Goal: Information Seeking & Learning: Compare options

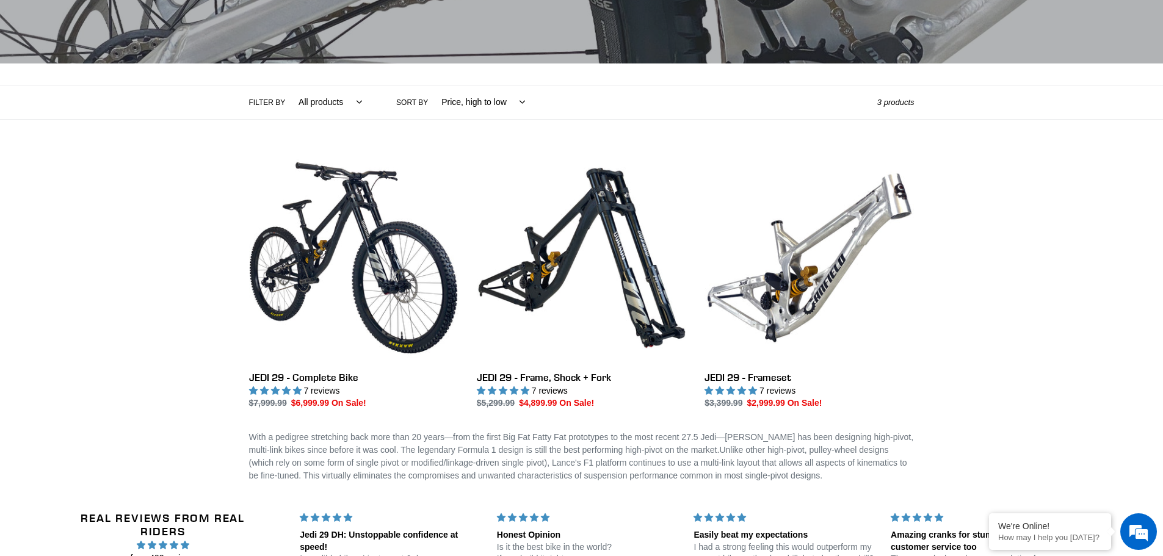
scroll to position [244, 0]
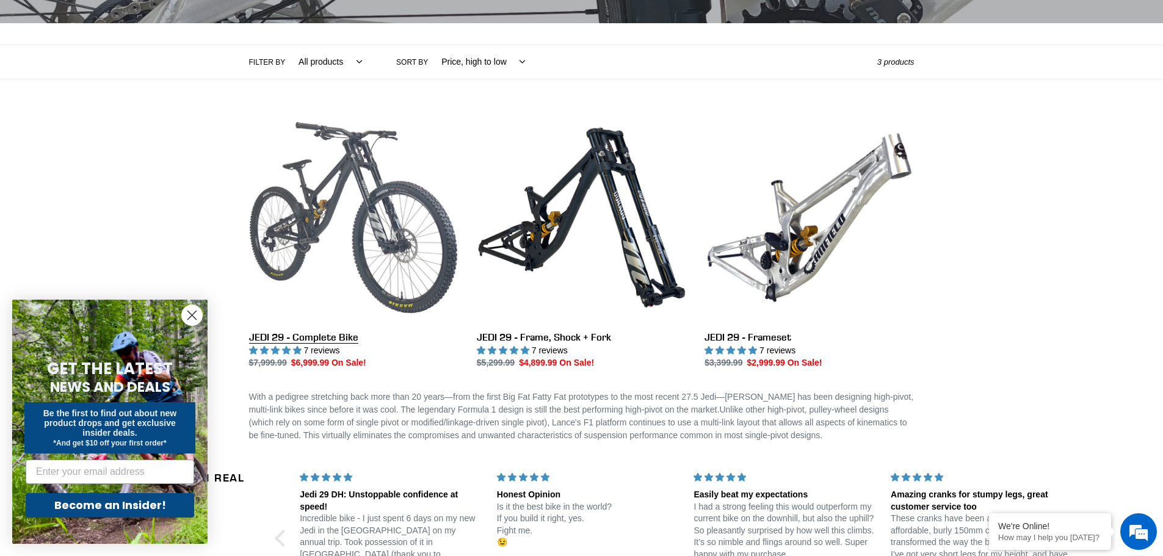
click at [364, 249] on link "JEDI 29 - Complete Bike" at bounding box center [353, 241] width 209 height 257
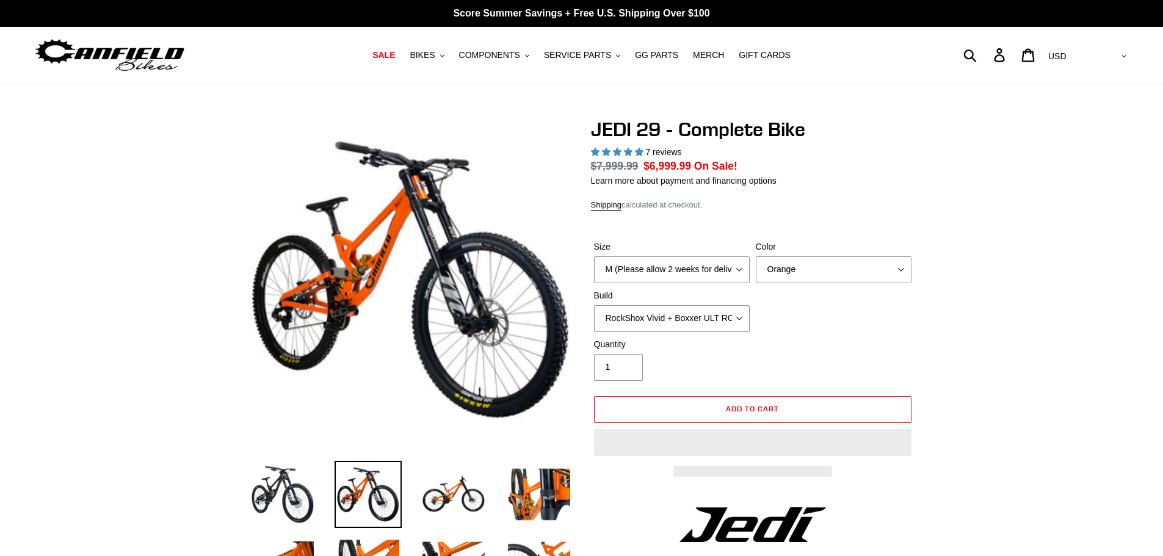
select select "highest-rating"
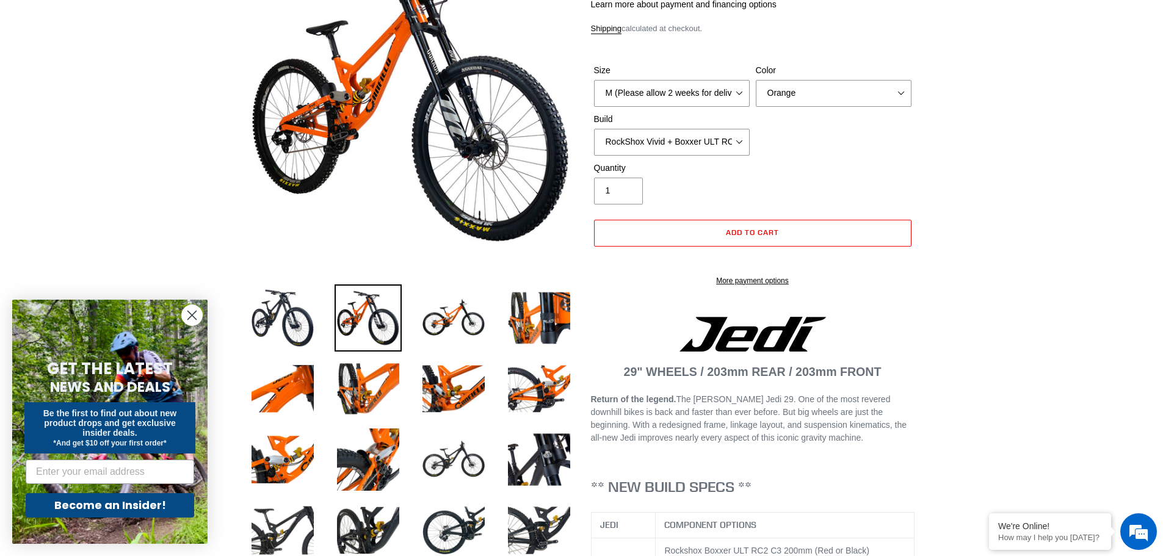
scroll to position [183, 0]
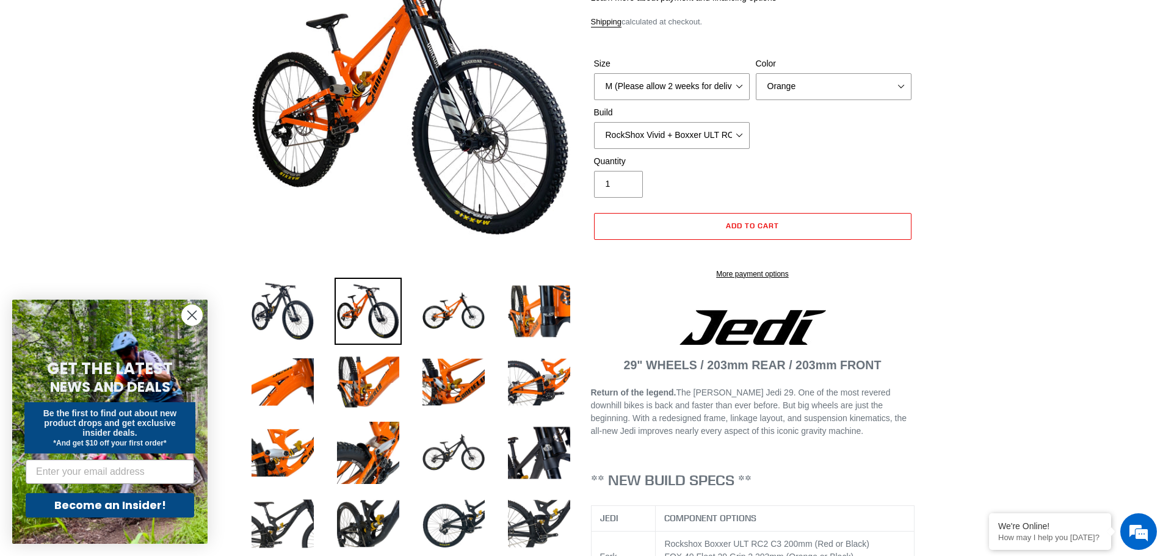
click at [450, 303] on img at bounding box center [453, 311] width 67 height 67
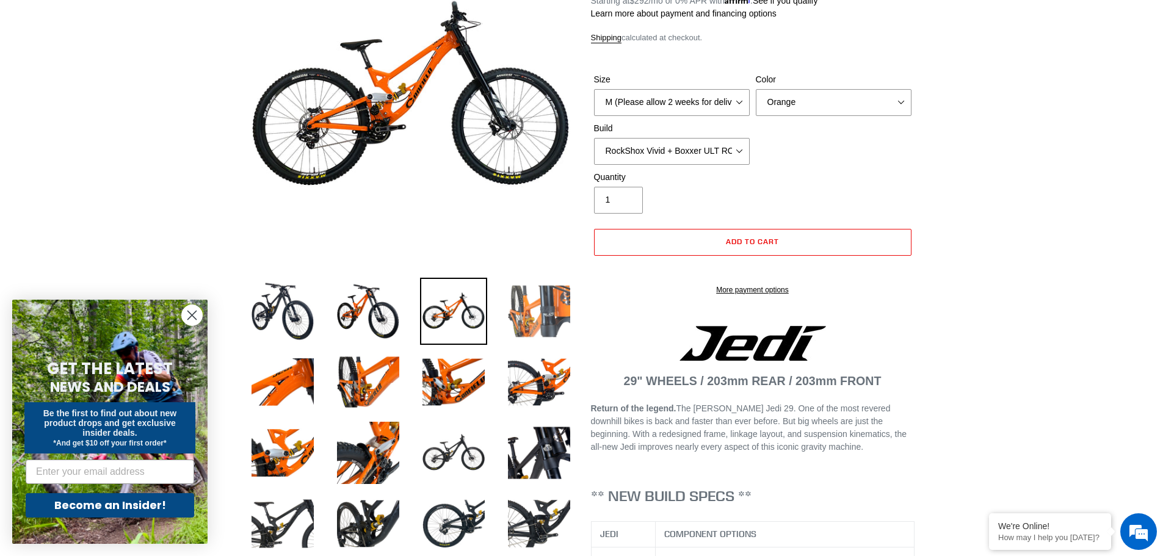
click at [536, 320] on img at bounding box center [538, 311] width 67 height 67
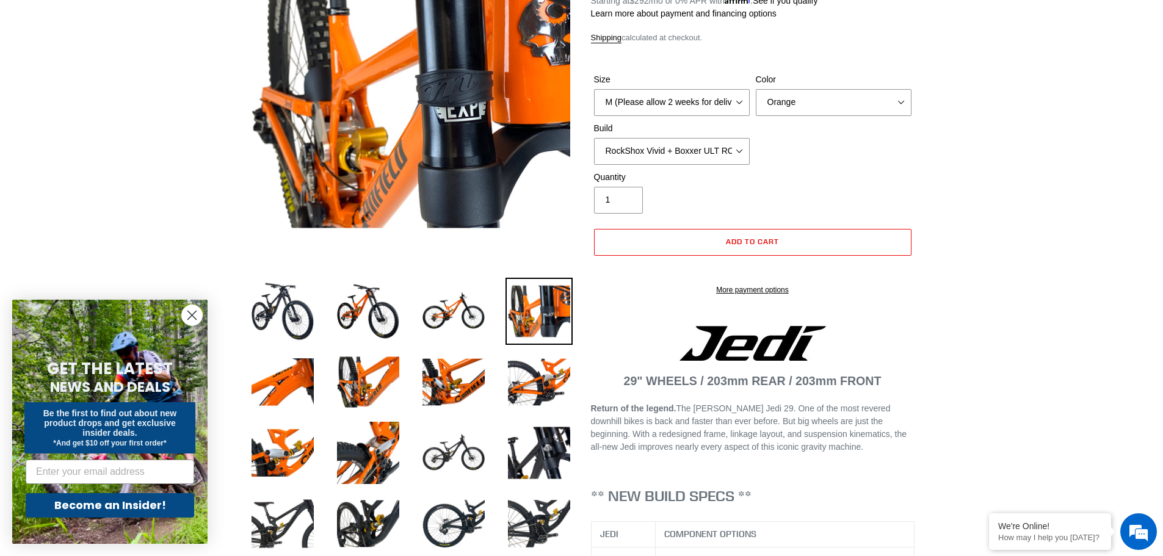
scroll to position [0, 0]
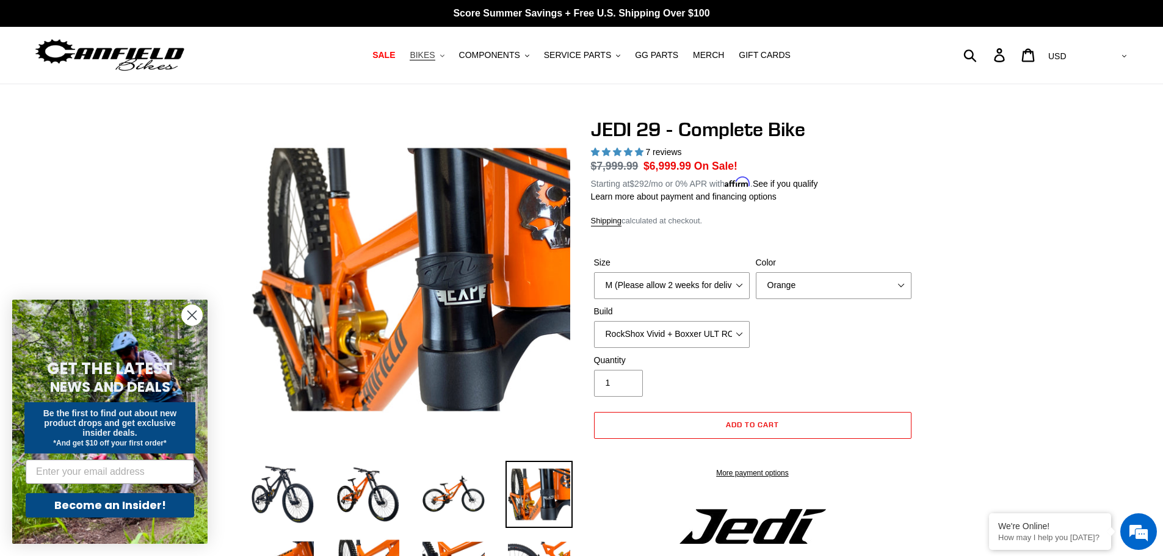
click at [450, 56] on button "BIKES .cls-1{fill:#231f20}" at bounding box center [426, 55] width 46 height 16
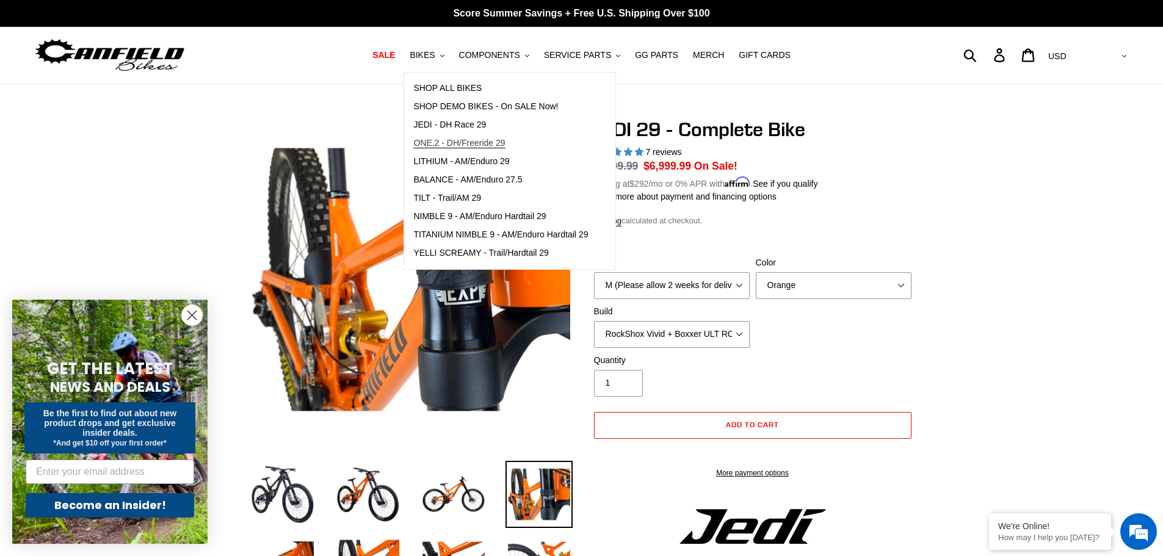
click at [457, 142] on span "ONE.2 - DH/Freeride 29" at bounding box center [459, 143] width 92 height 10
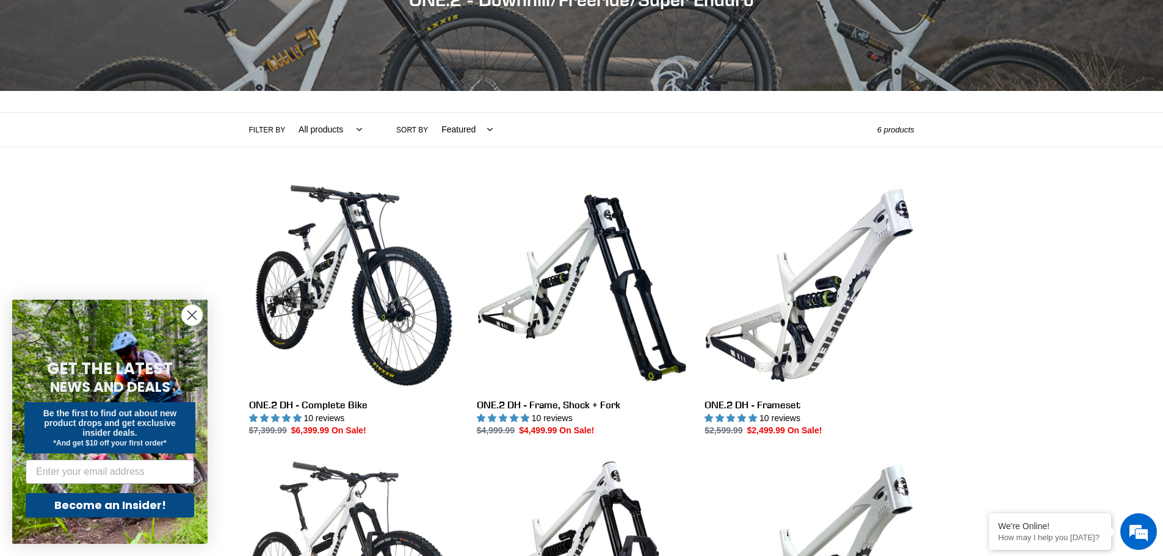
scroll to position [183, 0]
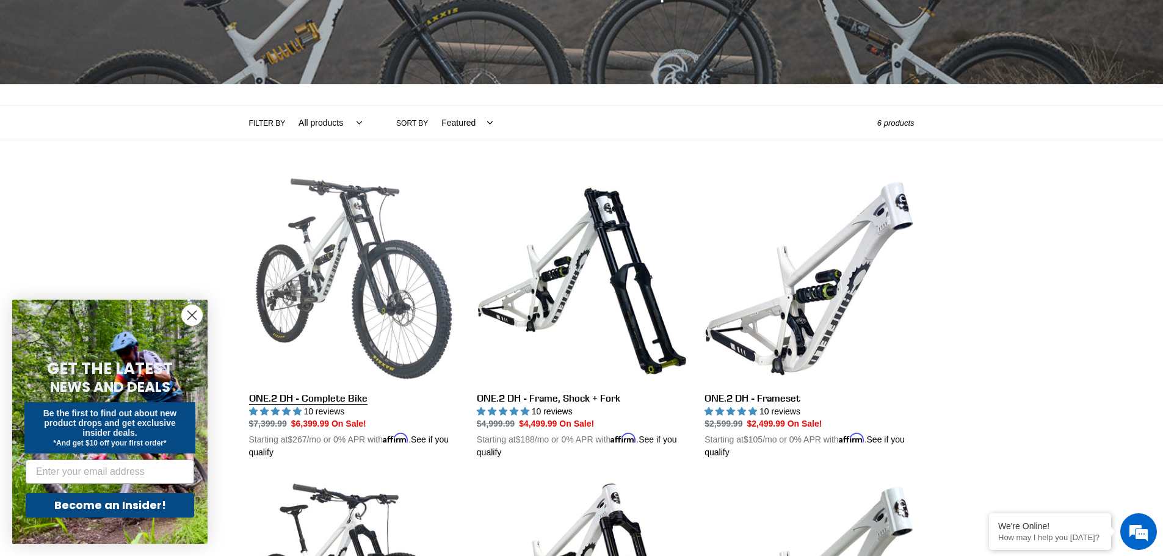
click at [395, 253] on link "ONE.2 DH - Complete Bike" at bounding box center [353, 317] width 209 height 286
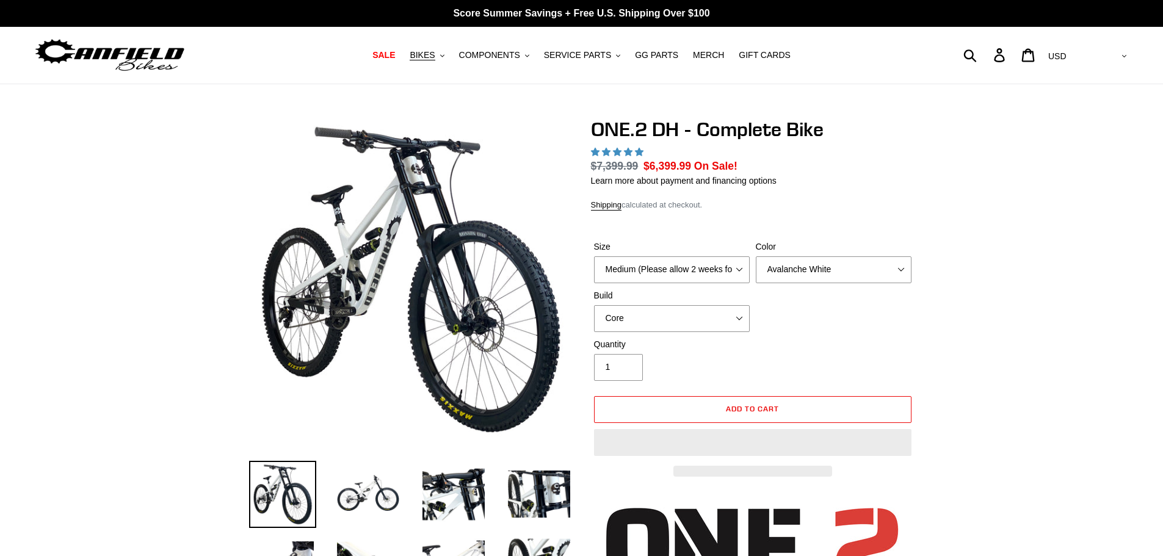
select select "highest-rating"
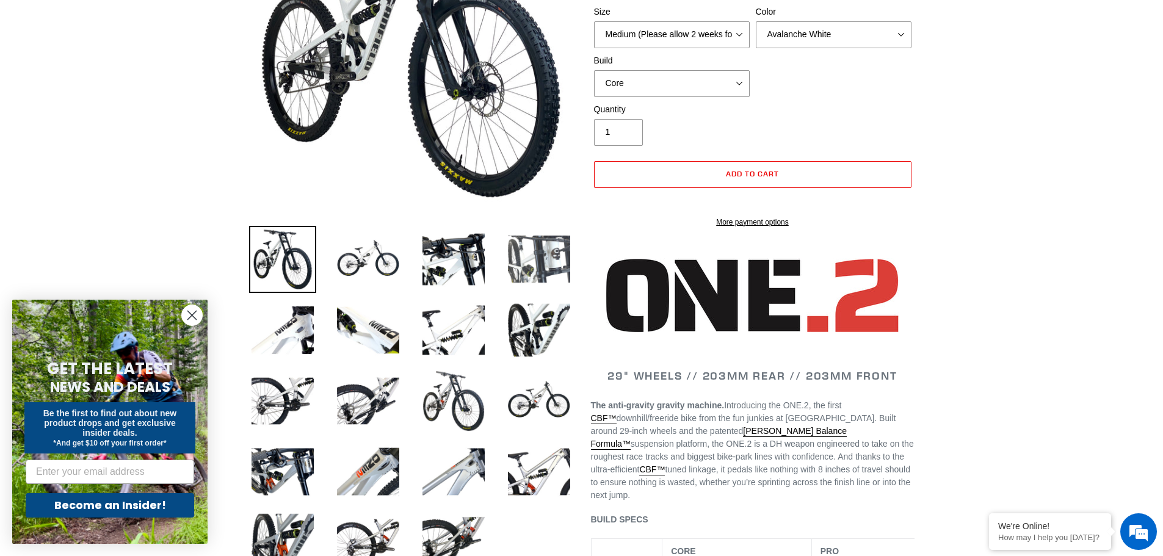
scroll to position [244, 0]
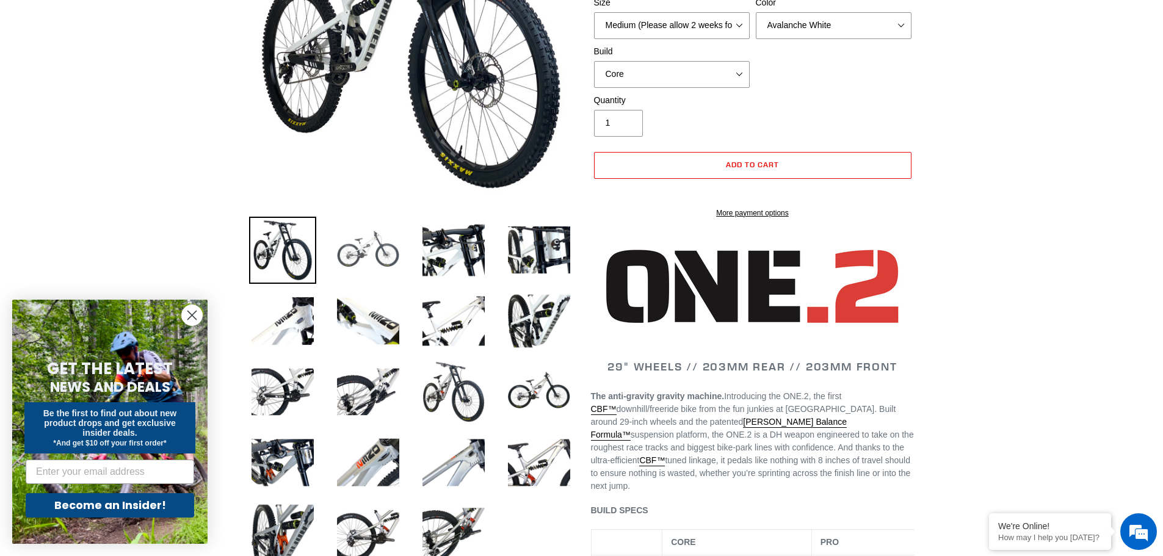
click at [372, 258] on img at bounding box center [367, 250] width 67 height 67
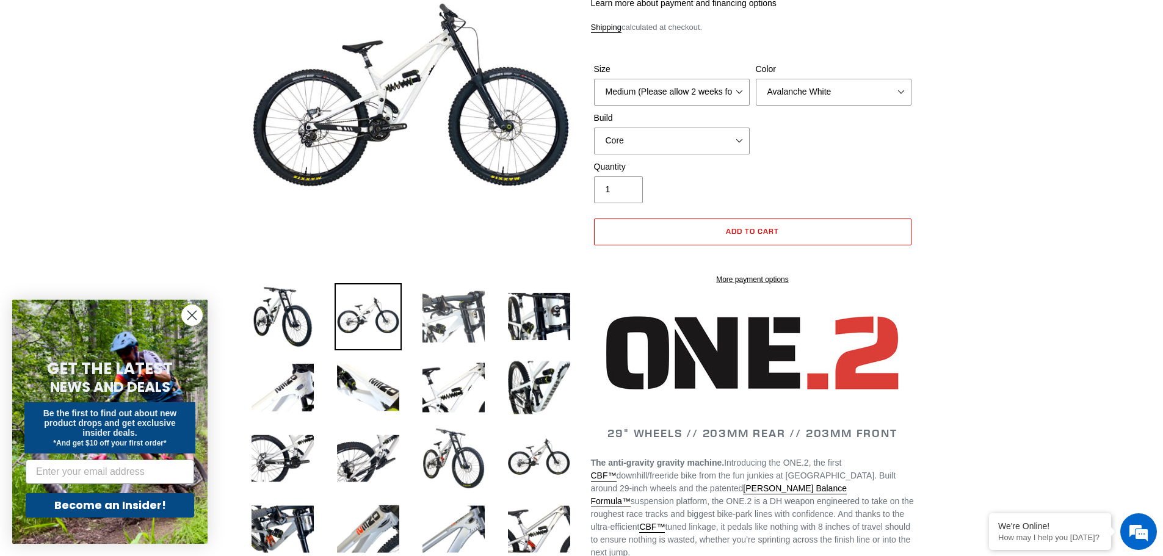
scroll to position [61, 0]
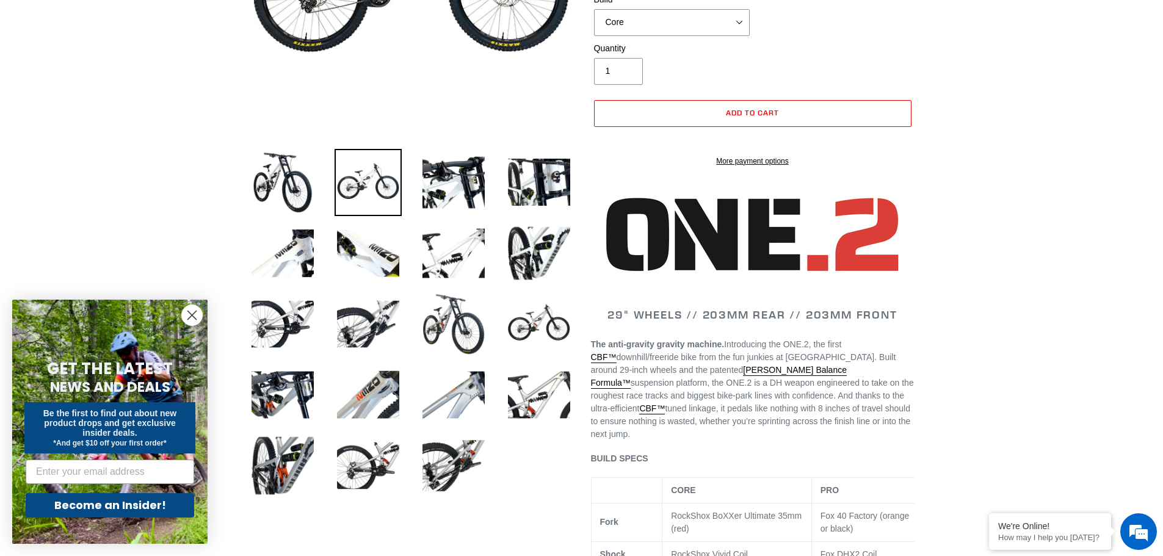
scroll to position [0, 0]
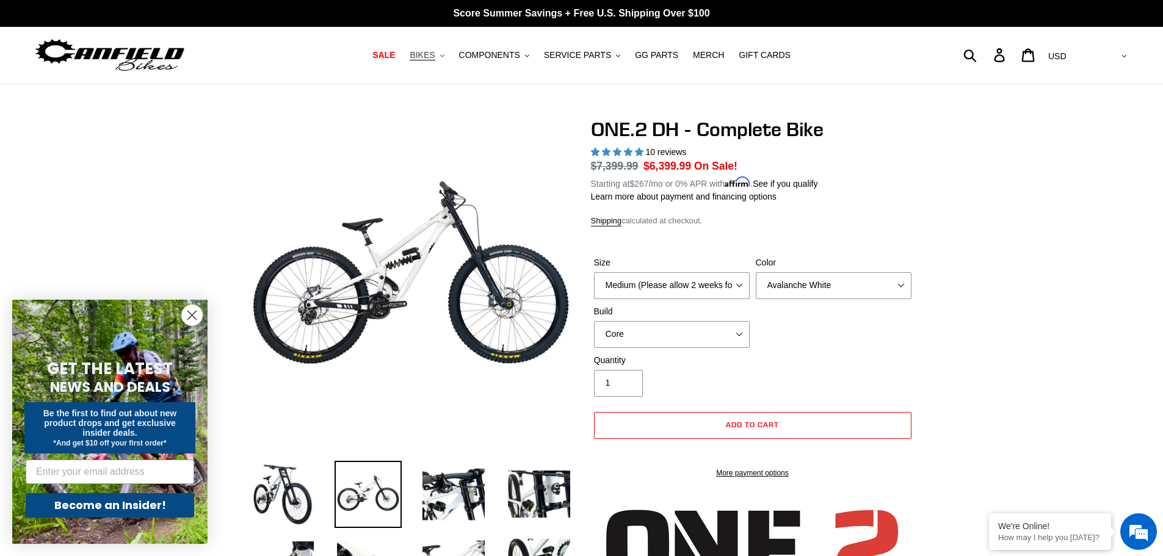
click at [444, 55] on icon ".cls-1{fill:#231f20}" at bounding box center [442, 56] width 4 height 4
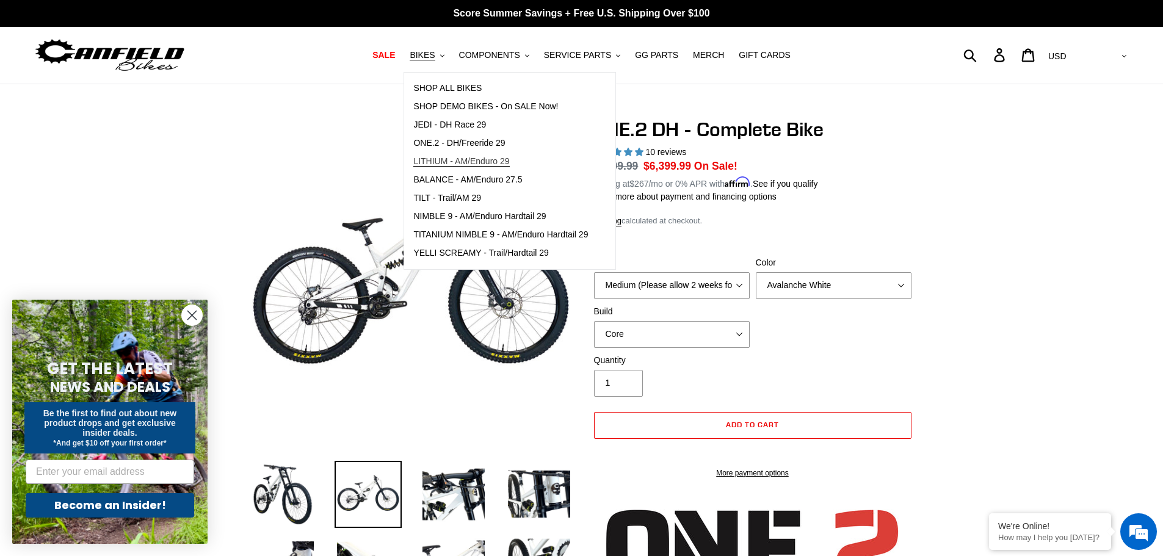
click at [451, 157] on span "LITHIUM - AM/Enduro 29" at bounding box center [461, 161] width 96 height 10
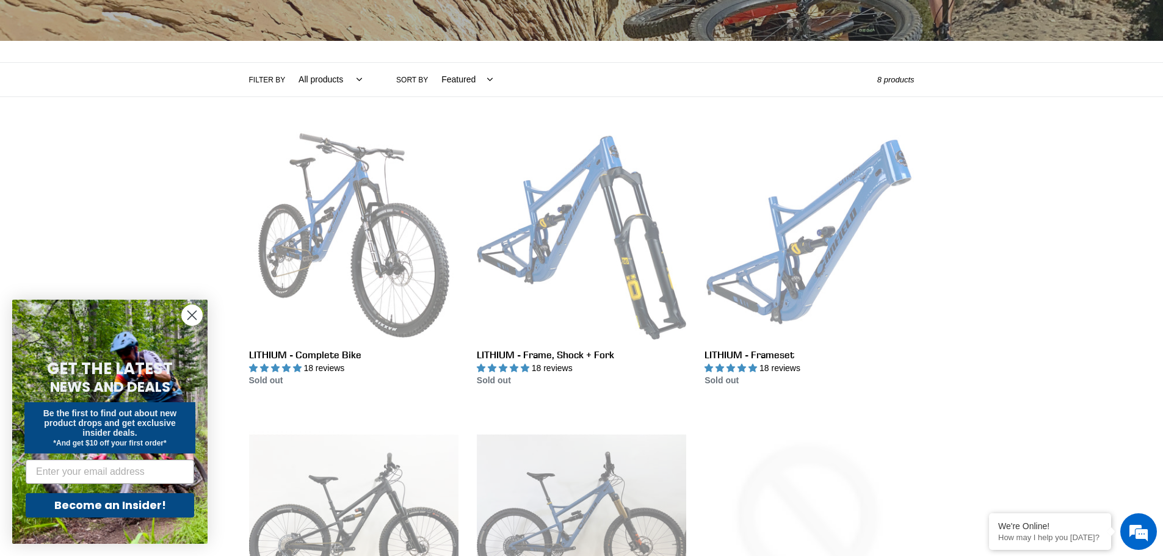
scroll to position [244, 0]
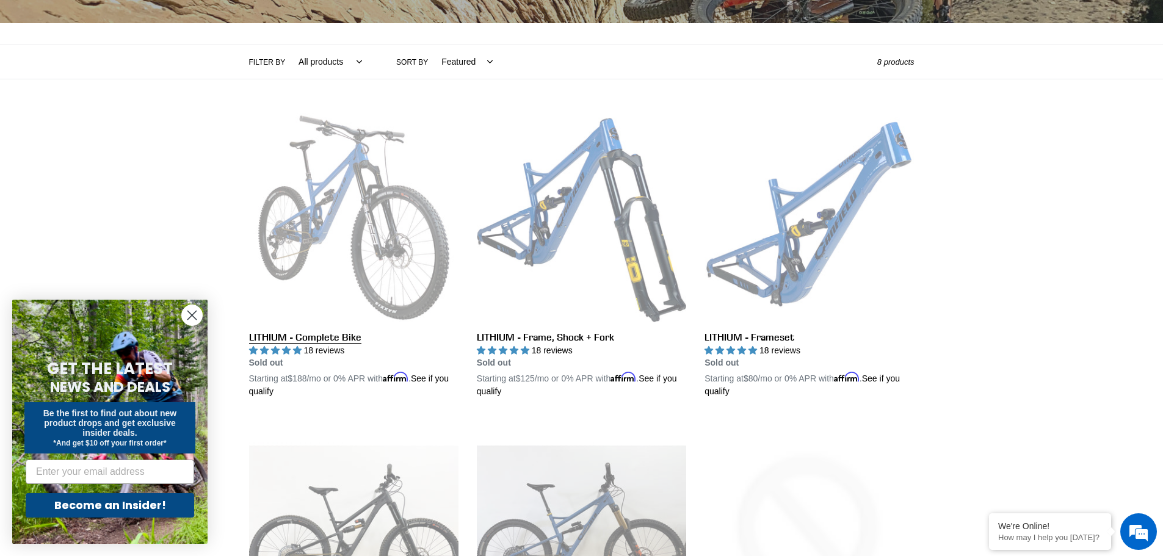
click at [364, 224] on link "LITHIUM - Complete Bike" at bounding box center [353, 256] width 209 height 286
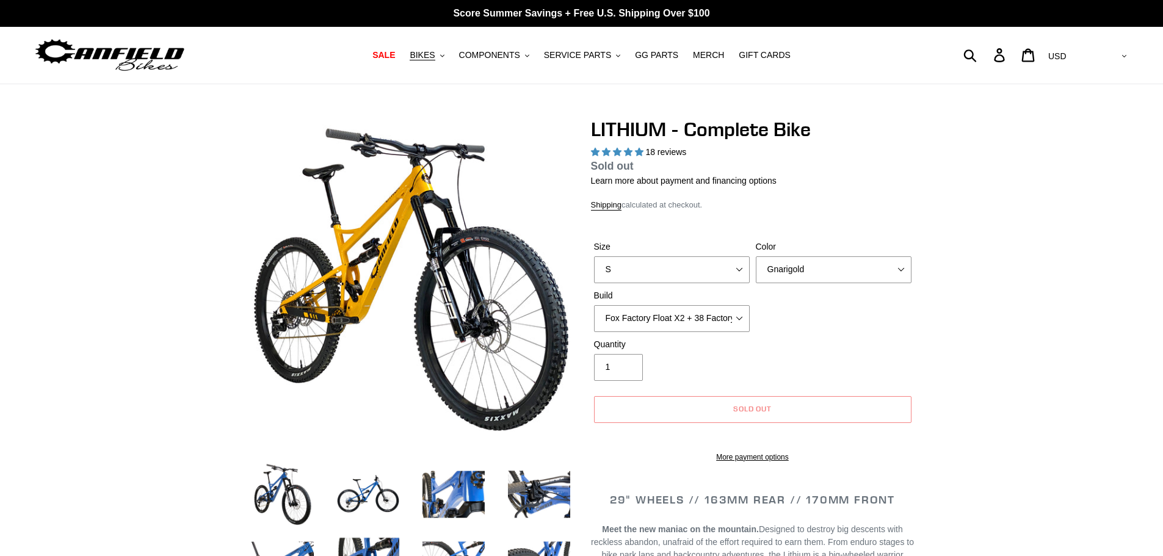
select select "highest-rating"
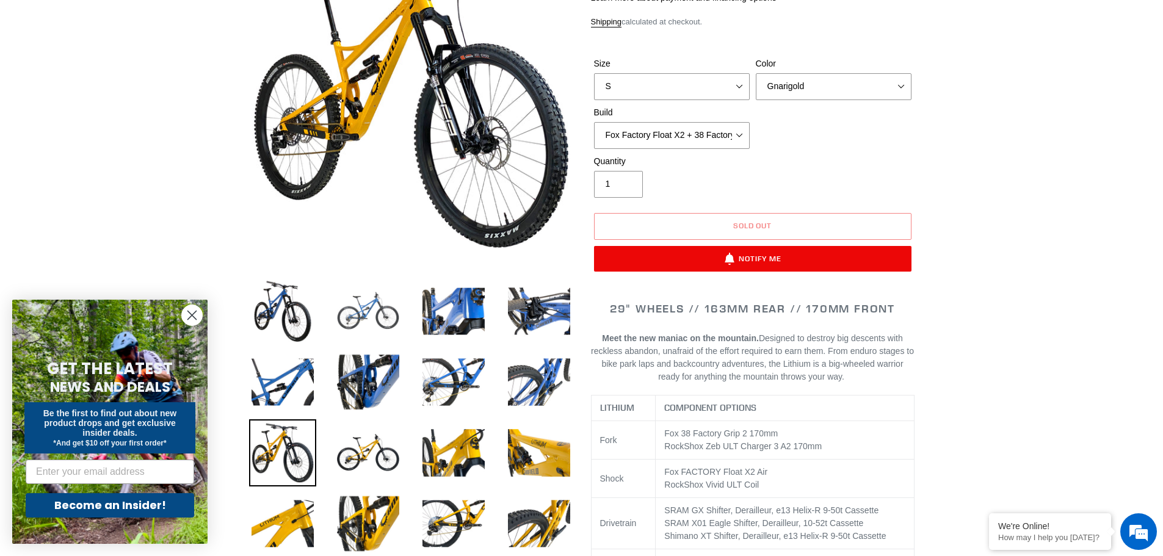
click at [367, 308] on img at bounding box center [367, 311] width 67 height 67
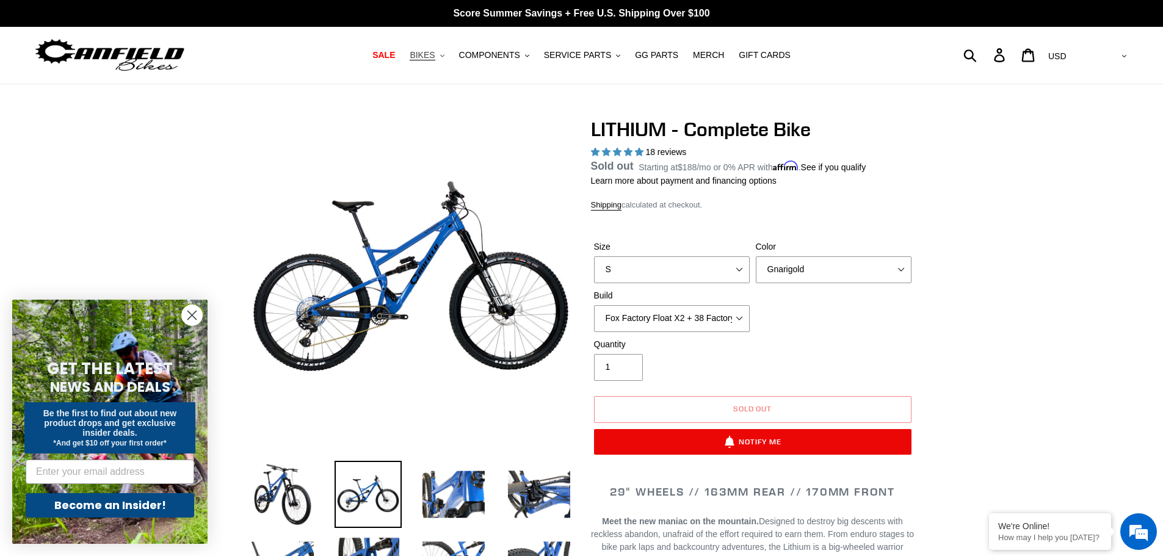
click at [448, 57] on button "BIKES .cls-1{fill:#231f20}" at bounding box center [426, 55] width 46 height 16
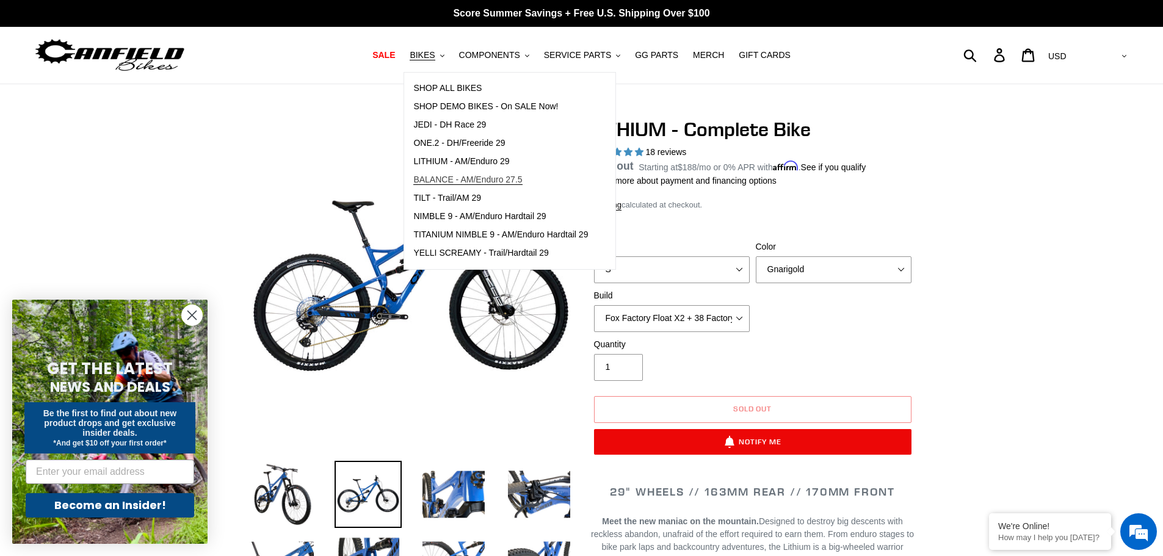
click at [453, 177] on span "BALANCE - AM/Enduro 27.5" at bounding box center [467, 180] width 109 height 10
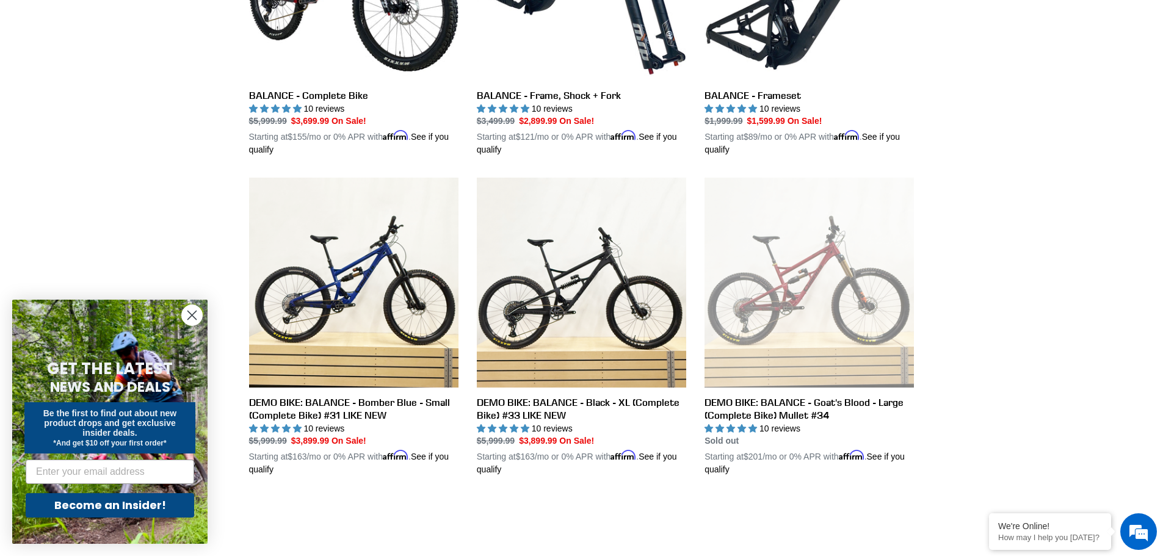
scroll to position [488, 0]
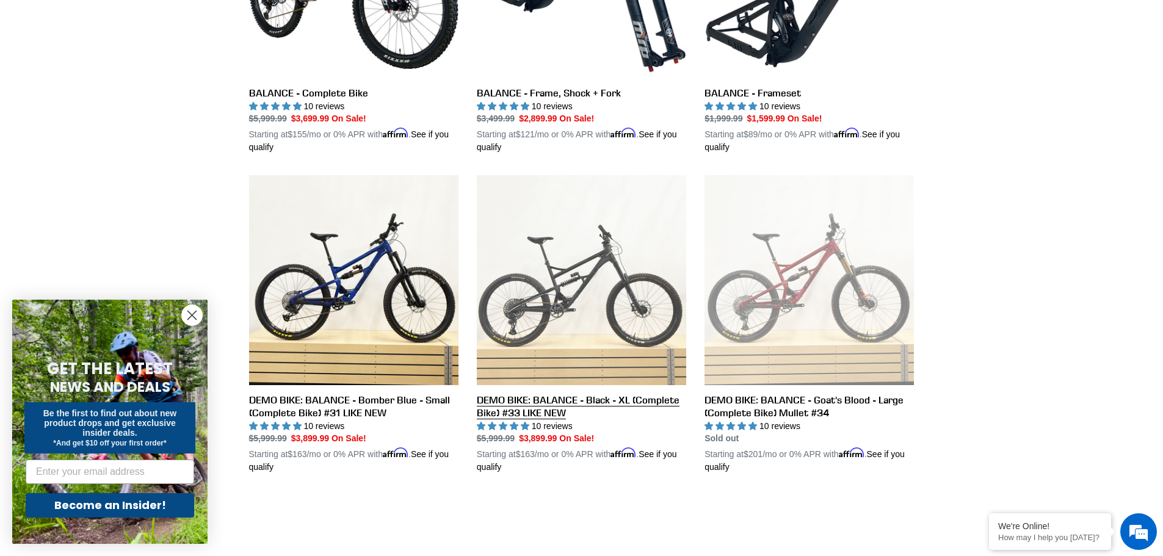
click at [558, 301] on link "DEMO BIKE: BALANCE - Black - XL (Complete Bike) #33 LIKE NEW" at bounding box center [581, 324] width 209 height 298
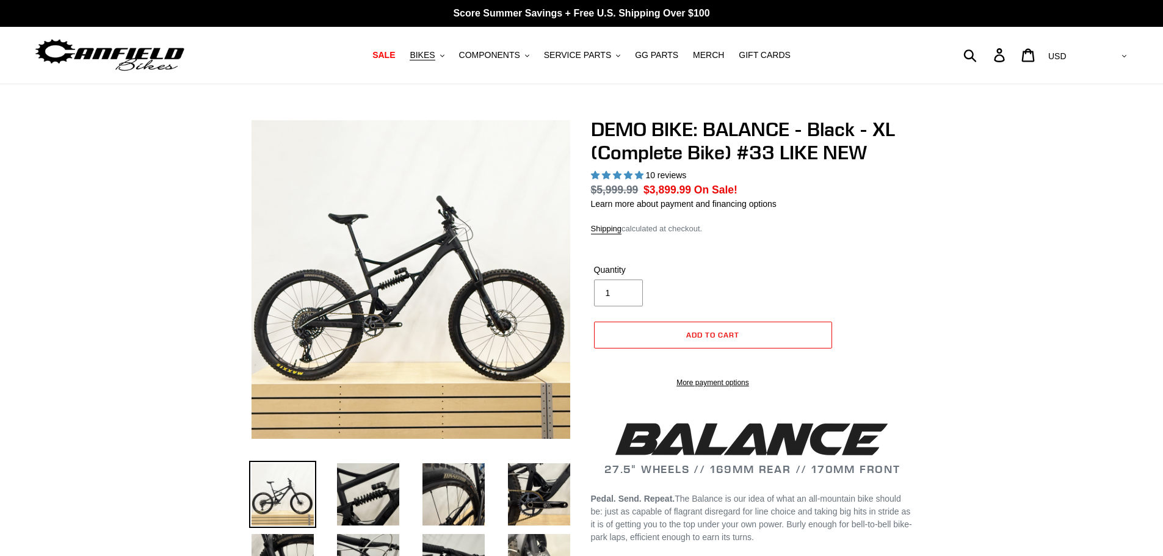
select select "highest-rating"
